Goal: Information Seeking & Learning: Check status

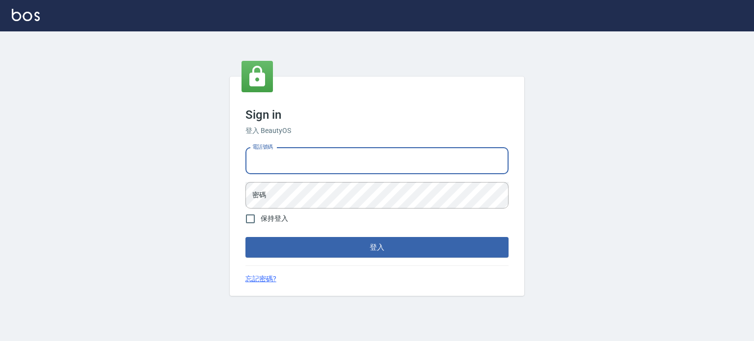
click at [316, 158] on input "電話號碼" at bounding box center [377, 161] width 263 height 27
type input "0953539532"
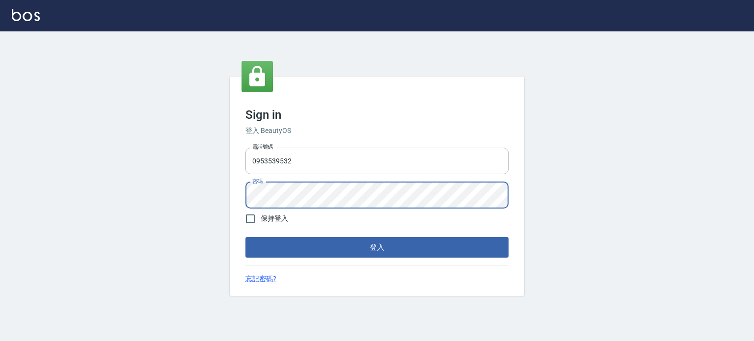
click at [246, 237] on button "登入" at bounding box center [377, 247] width 263 height 21
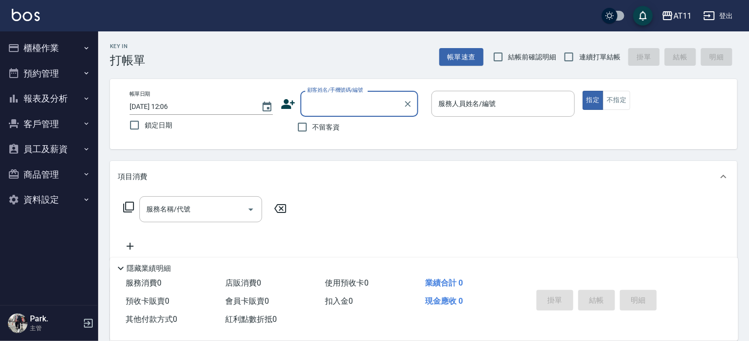
click at [54, 95] on button "報表及分析" at bounding box center [49, 99] width 90 height 26
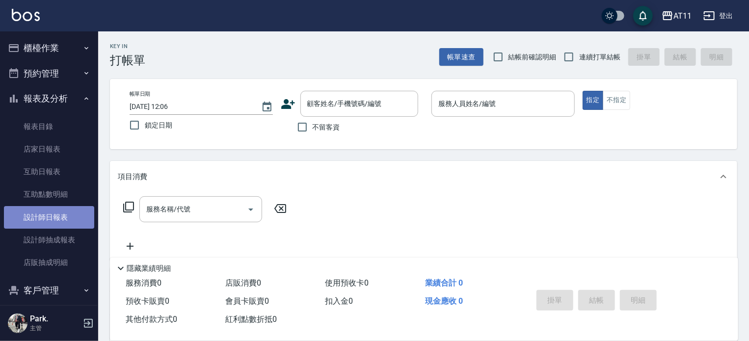
click at [51, 208] on link "設計師日報表" at bounding box center [49, 217] width 90 height 23
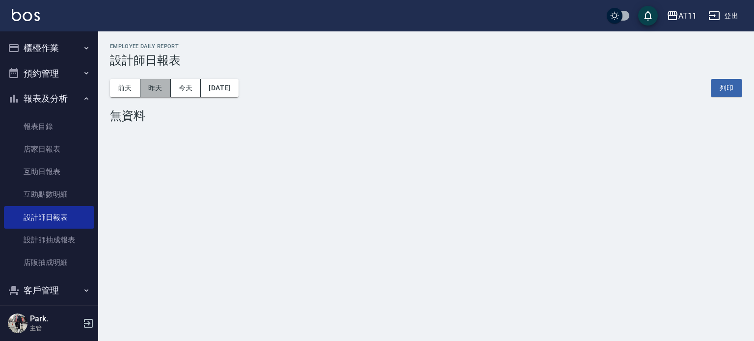
click at [160, 91] on button "昨天" at bounding box center [155, 88] width 30 height 18
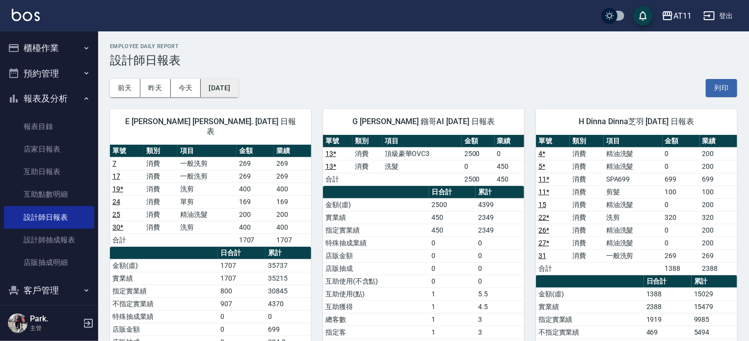
click at [238, 90] on button "[DATE]" at bounding box center [219, 88] width 37 height 18
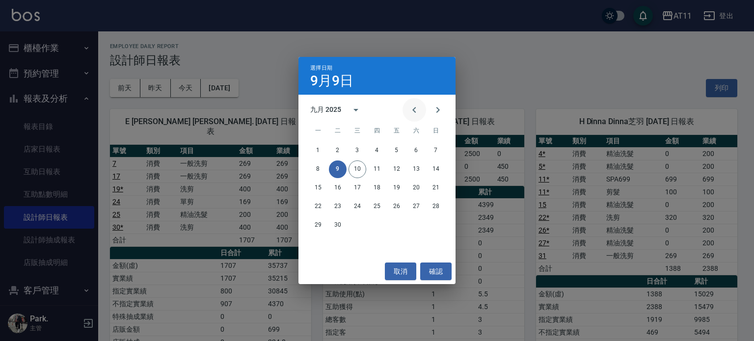
click at [416, 113] on icon "Previous month" at bounding box center [415, 110] width 12 height 12
click at [440, 165] on button "10" at bounding box center [436, 170] width 18 height 18
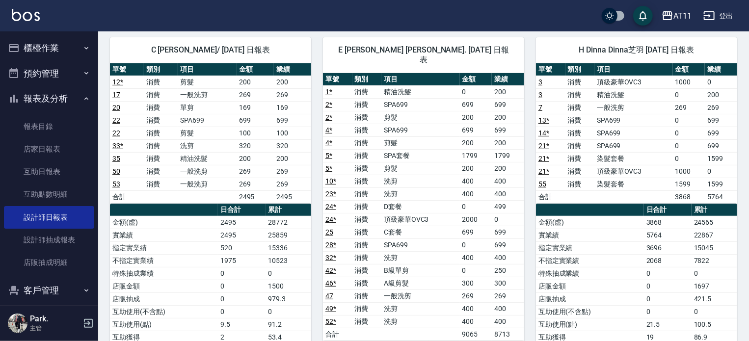
scroll to position [196, 0]
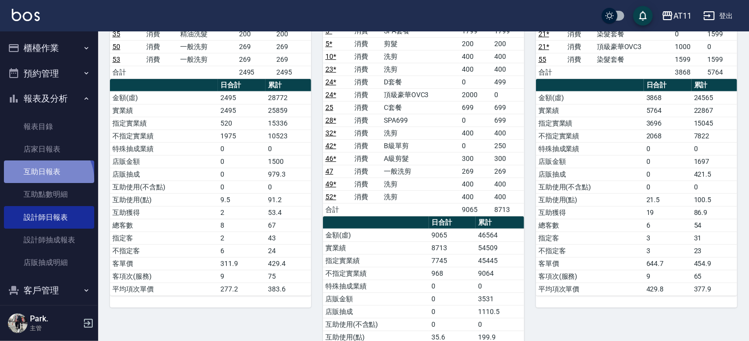
click at [47, 180] on link "互助日報表" at bounding box center [49, 172] width 90 height 23
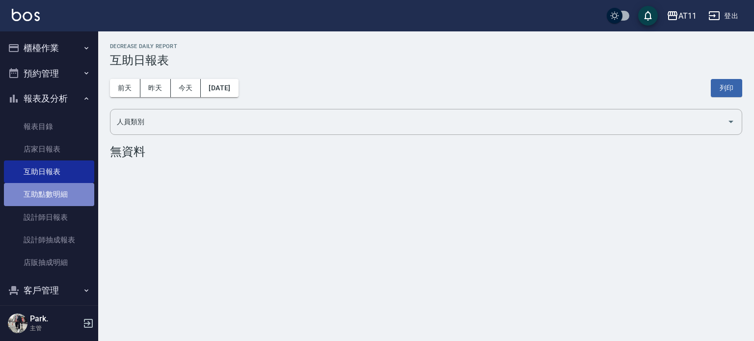
click at [71, 196] on link "互助點數明細" at bounding box center [49, 194] width 90 height 23
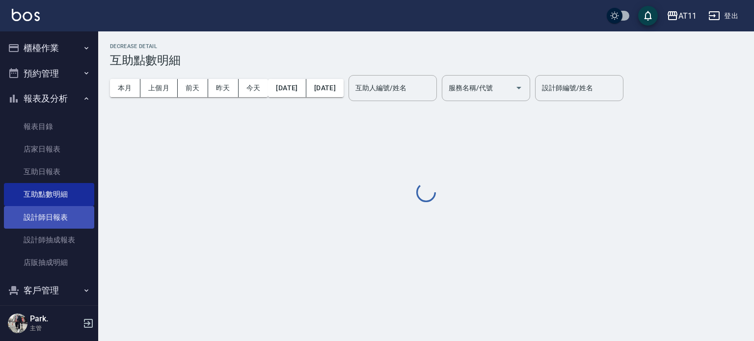
click at [73, 221] on link "設計師日報表" at bounding box center [49, 217] width 90 height 23
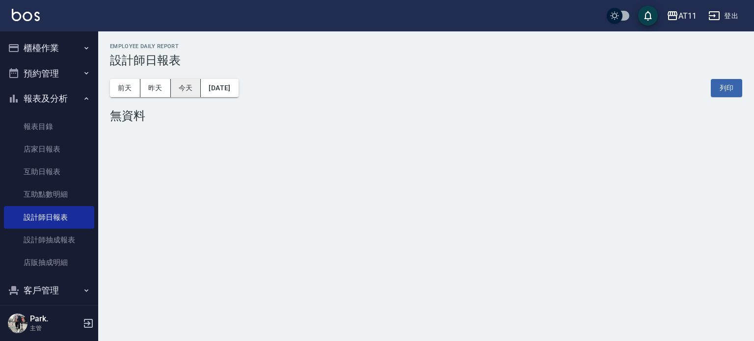
click at [187, 89] on button "今天" at bounding box center [186, 88] width 30 height 18
click at [219, 86] on button "[DATE]" at bounding box center [219, 88] width 37 height 18
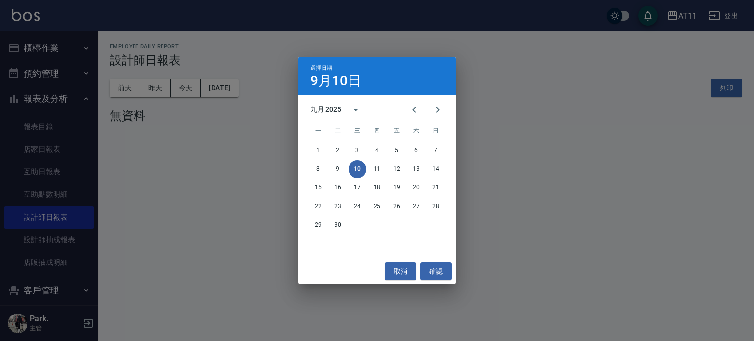
click at [160, 91] on div "選擇日期 [DATE] 九月 2025 一 二 三 四 五 六 日 1 2 3 4 5 6 7 8 9 10 11 12 13 14 15 16 17 18 …" at bounding box center [377, 170] width 754 height 341
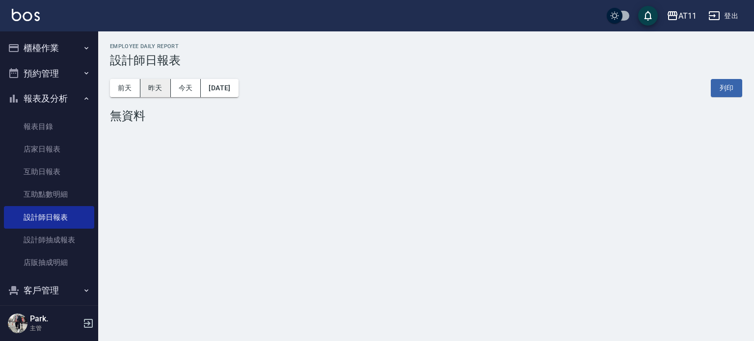
click at [159, 90] on button "昨天" at bounding box center [155, 88] width 30 height 18
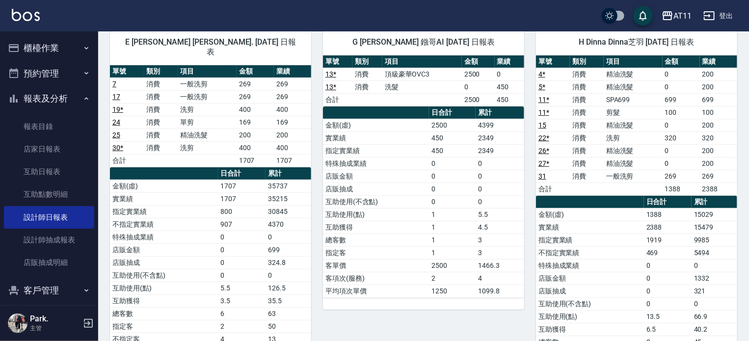
scroll to position [98, 0]
